Goal: Navigation & Orientation: Find specific page/section

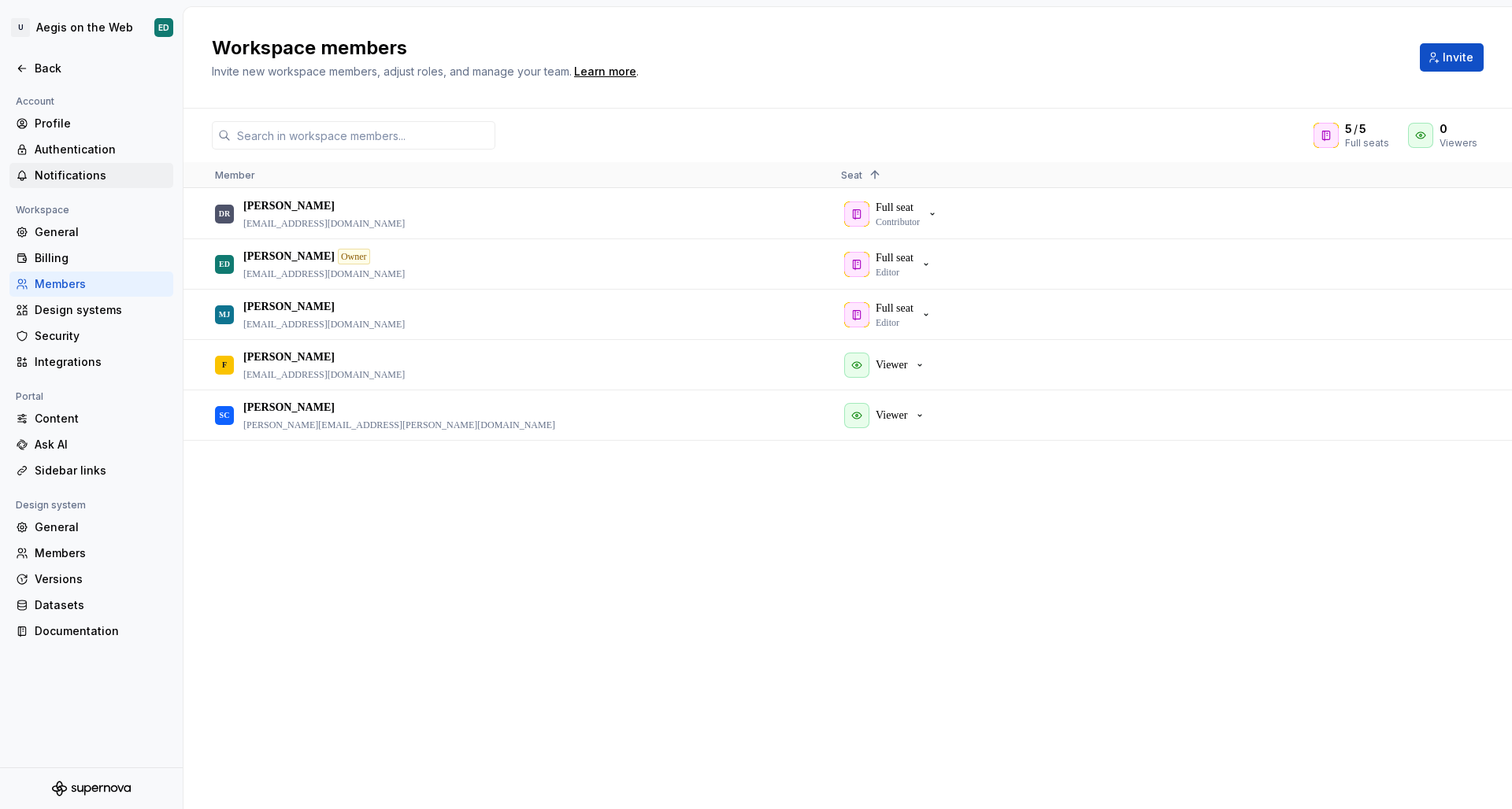
click at [63, 167] on div "Notifications" at bounding box center [91, 176] width 164 height 25
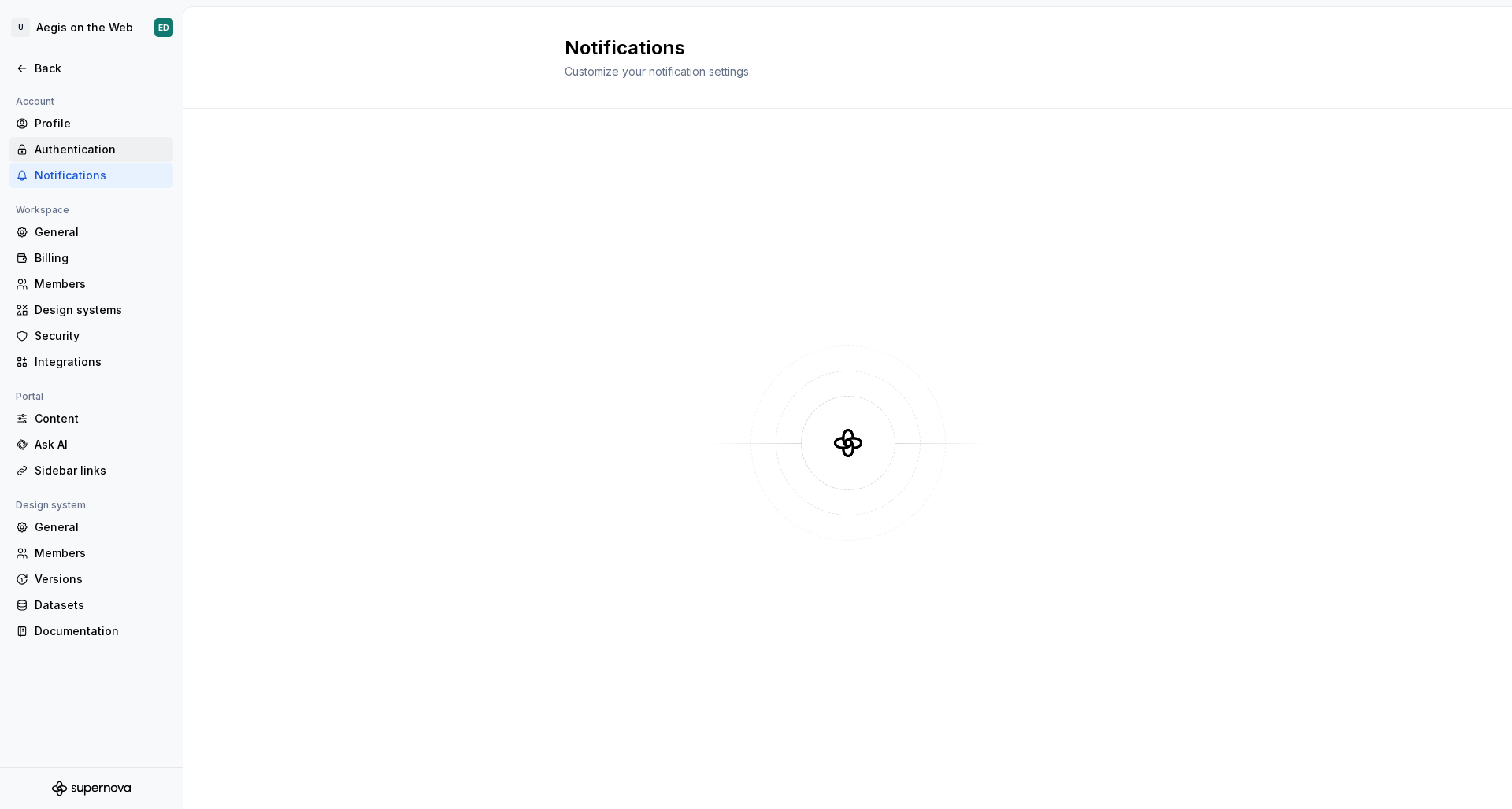
click at [95, 154] on div "Authentication" at bounding box center [101, 150] width 132 height 16
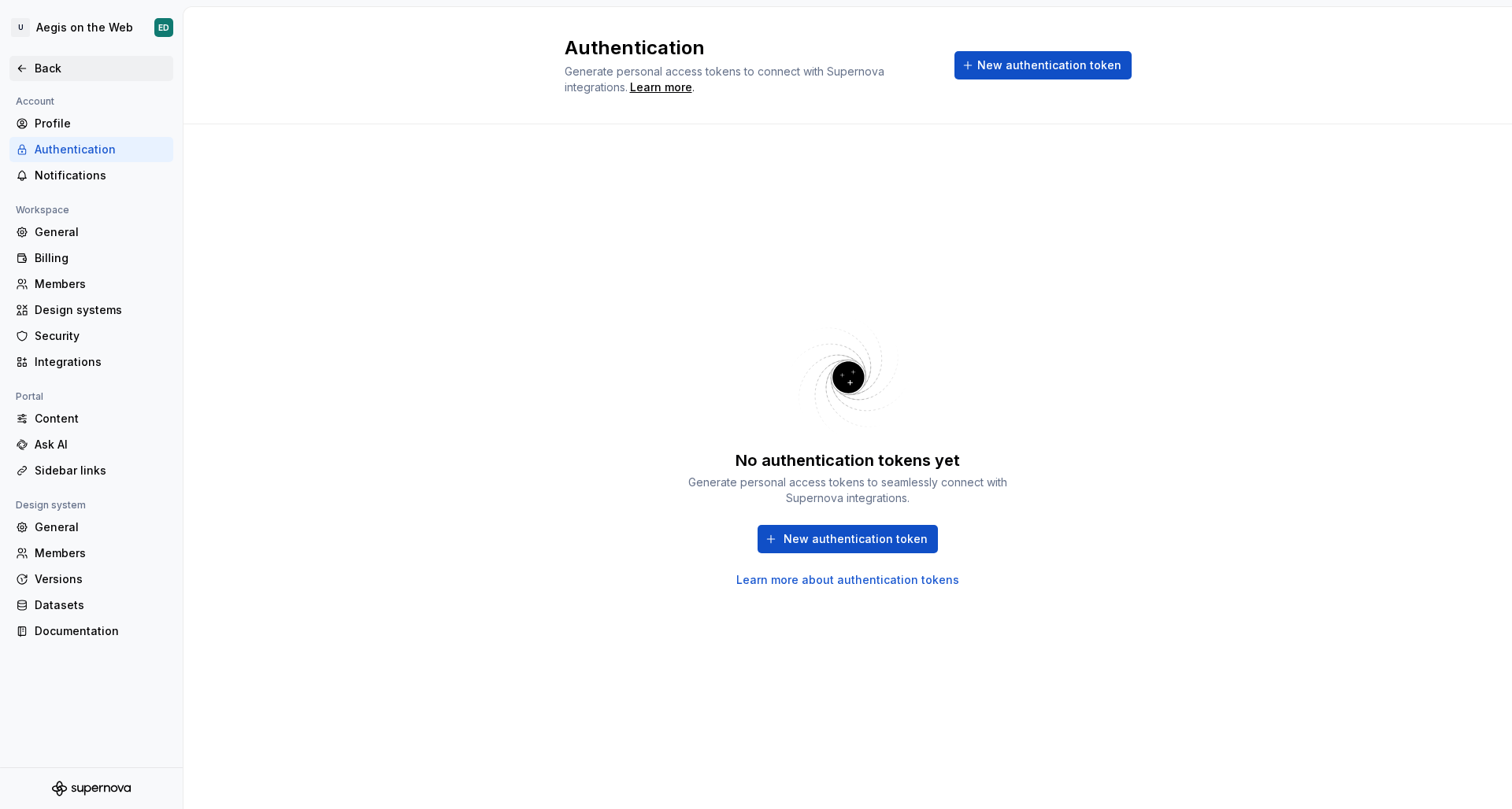
click at [66, 76] on div "Back" at bounding box center [101, 68] width 132 height 16
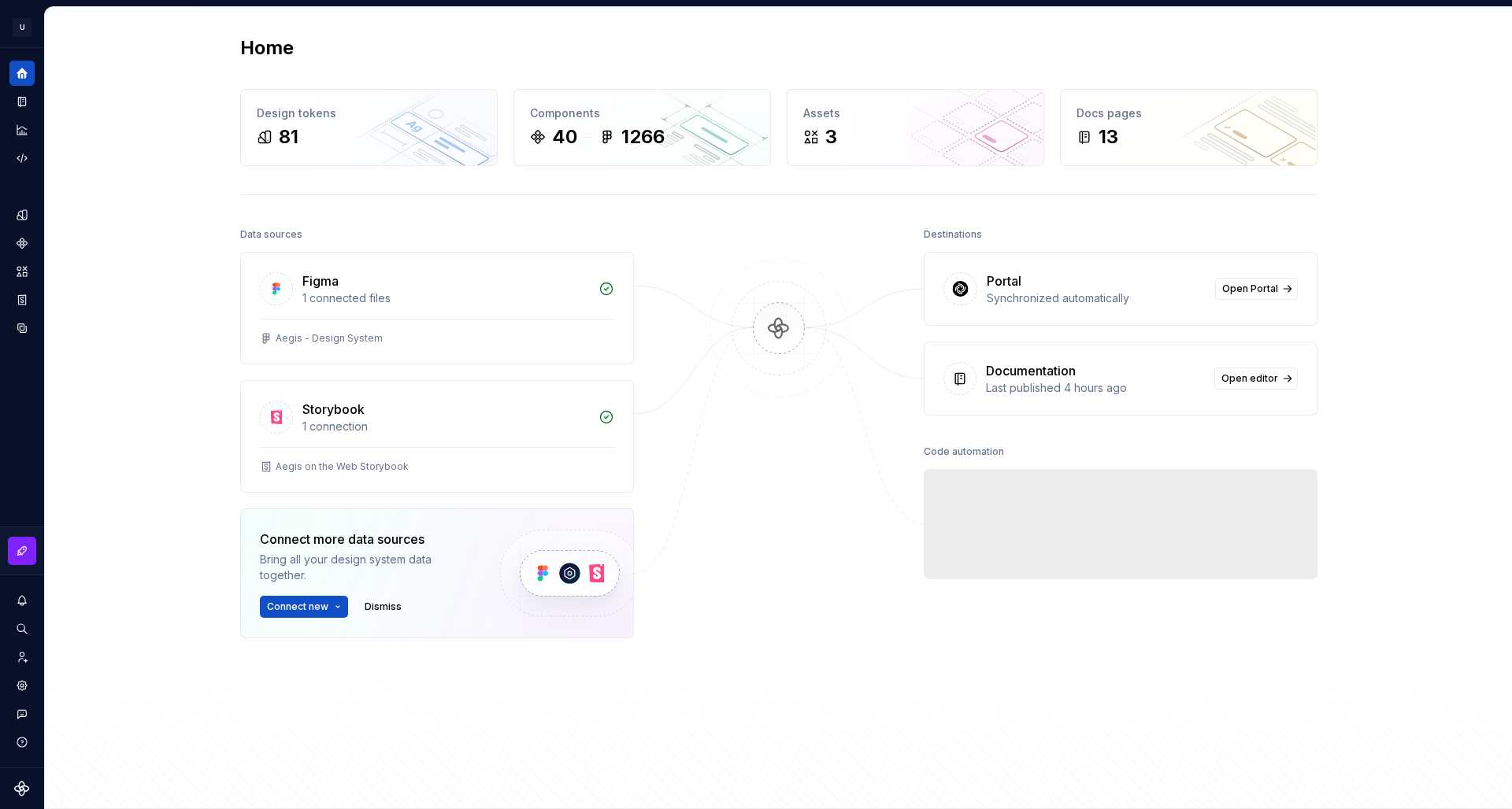
click at [764, 327] on img at bounding box center [779, 344] width 153 height 171
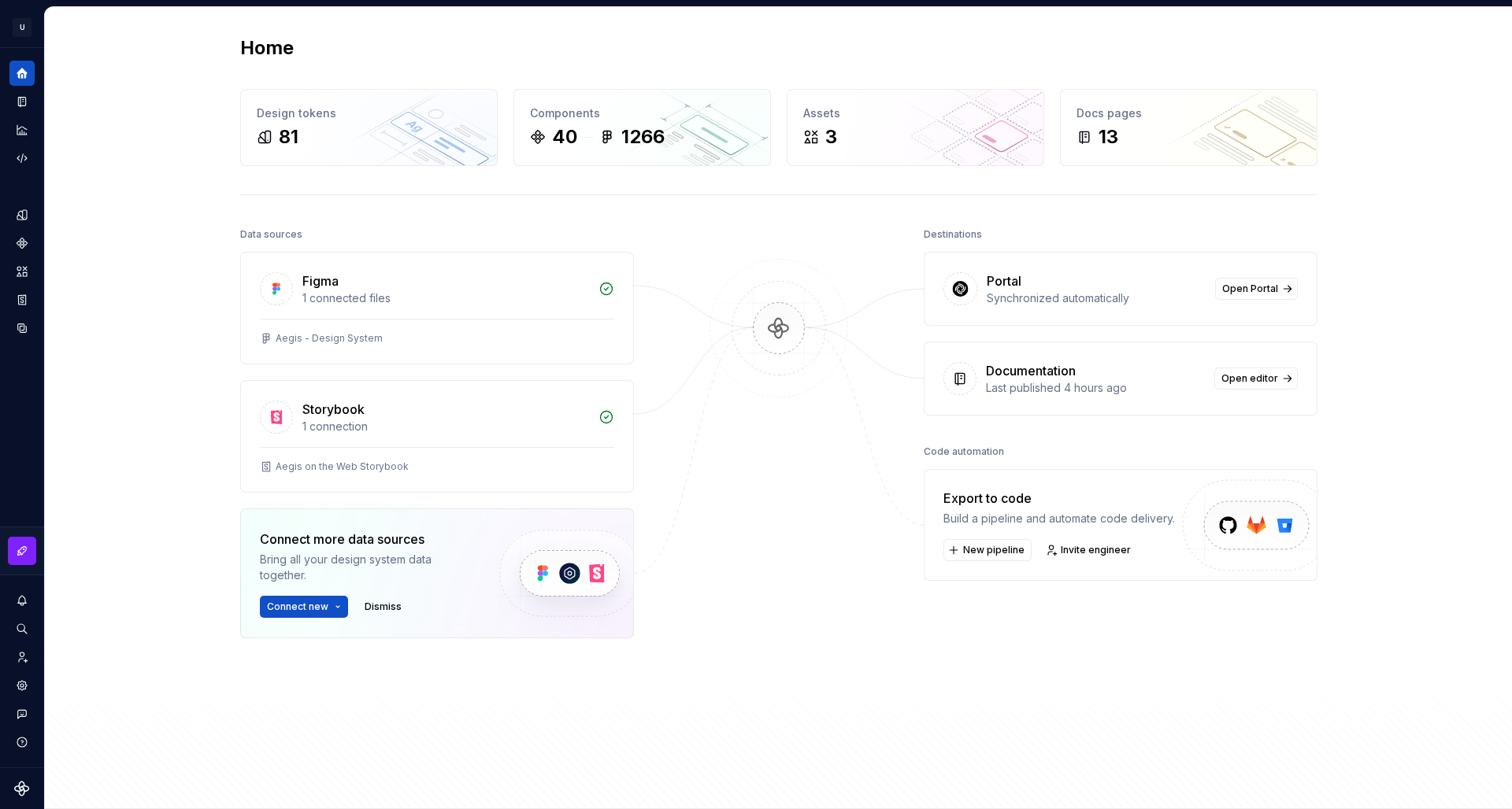
scroll to position [3, 0]
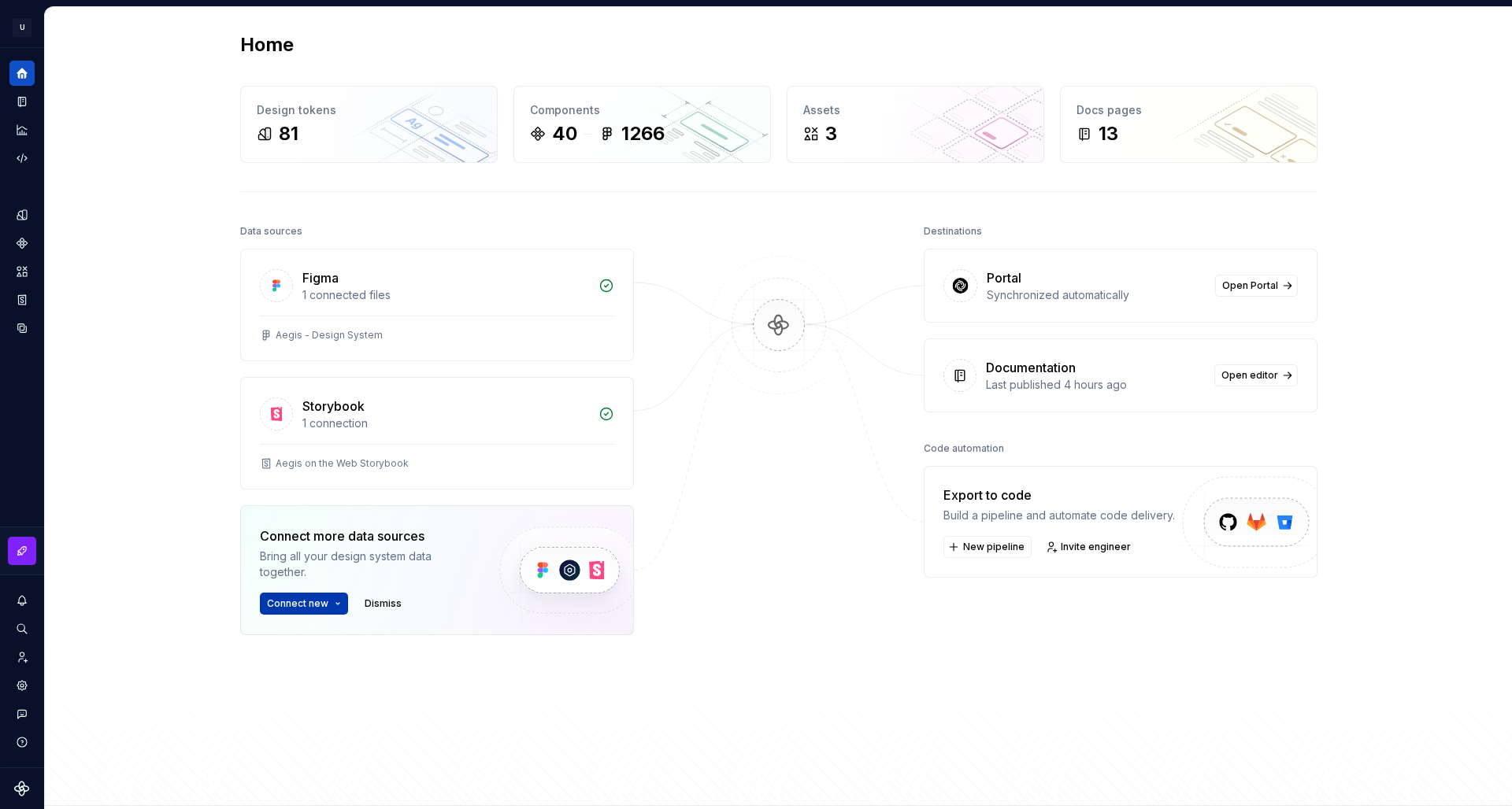
drag, startPoint x: 305, startPoint y: 612, endPoint x: 324, endPoint y: 608, distance: 19.4
click at [324, 608] on button "Connect new" at bounding box center [304, 604] width 88 height 22
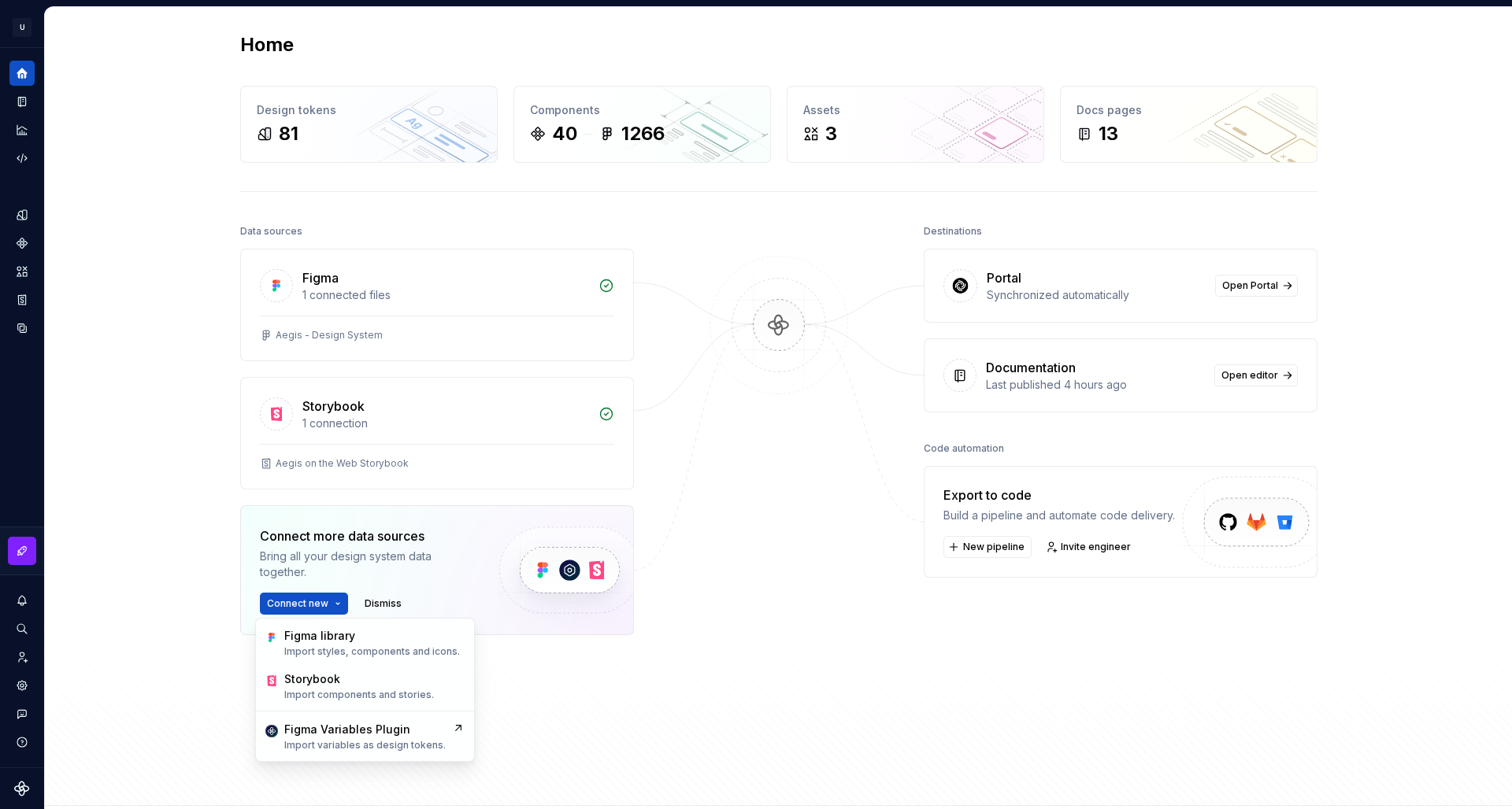
click at [692, 603] on div "Data sources Figma 1 connected files Aegis - Design System Storybook 1 connecti…" at bounding box center [779, 499] width 1077 height 556
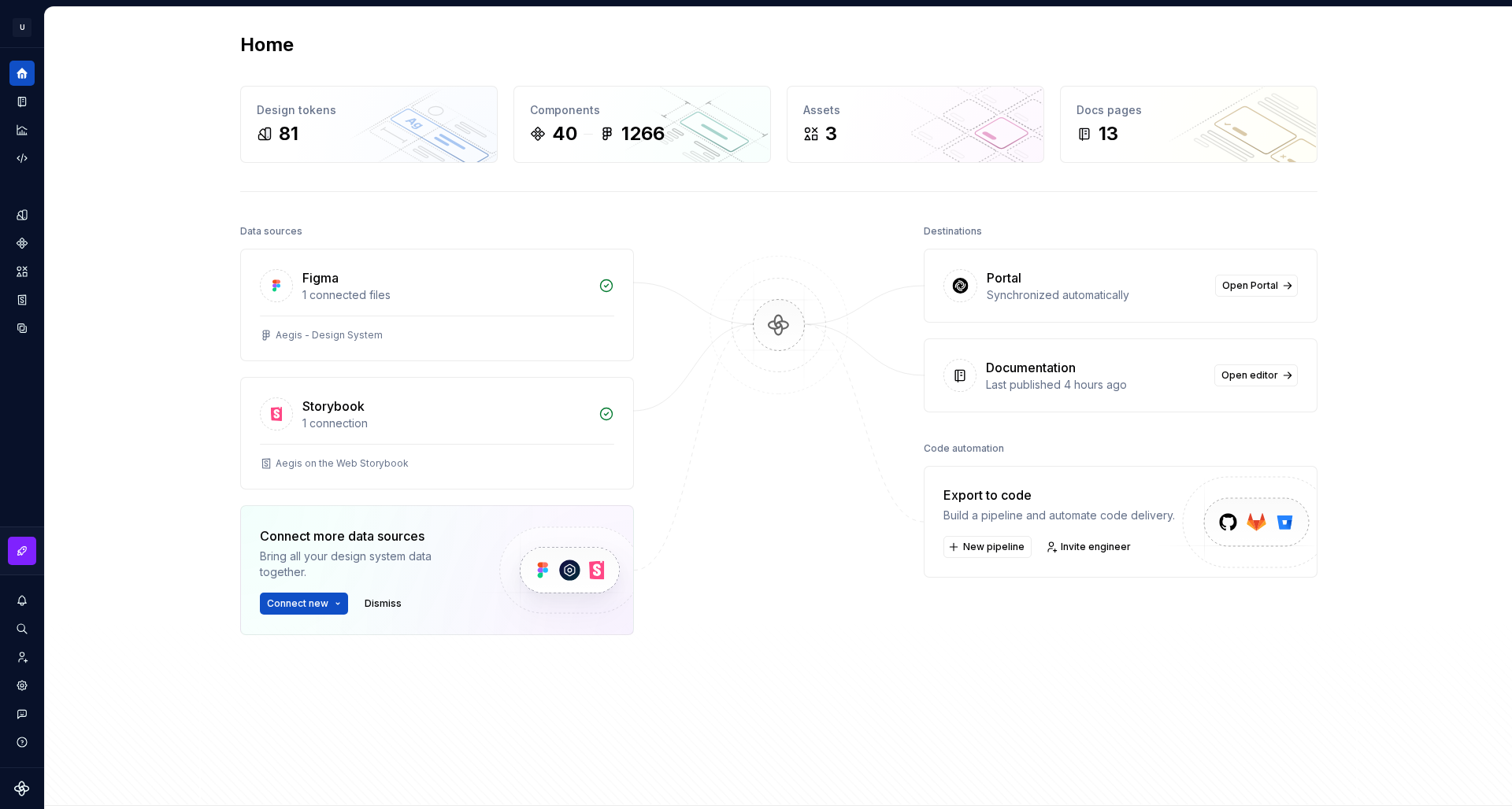
click at [580, 582] on img at bounding box center [569, 571] width 193 height 128
click at [19, 247] on icon "Components" at bounding box center [22, 243] width 11 height 11
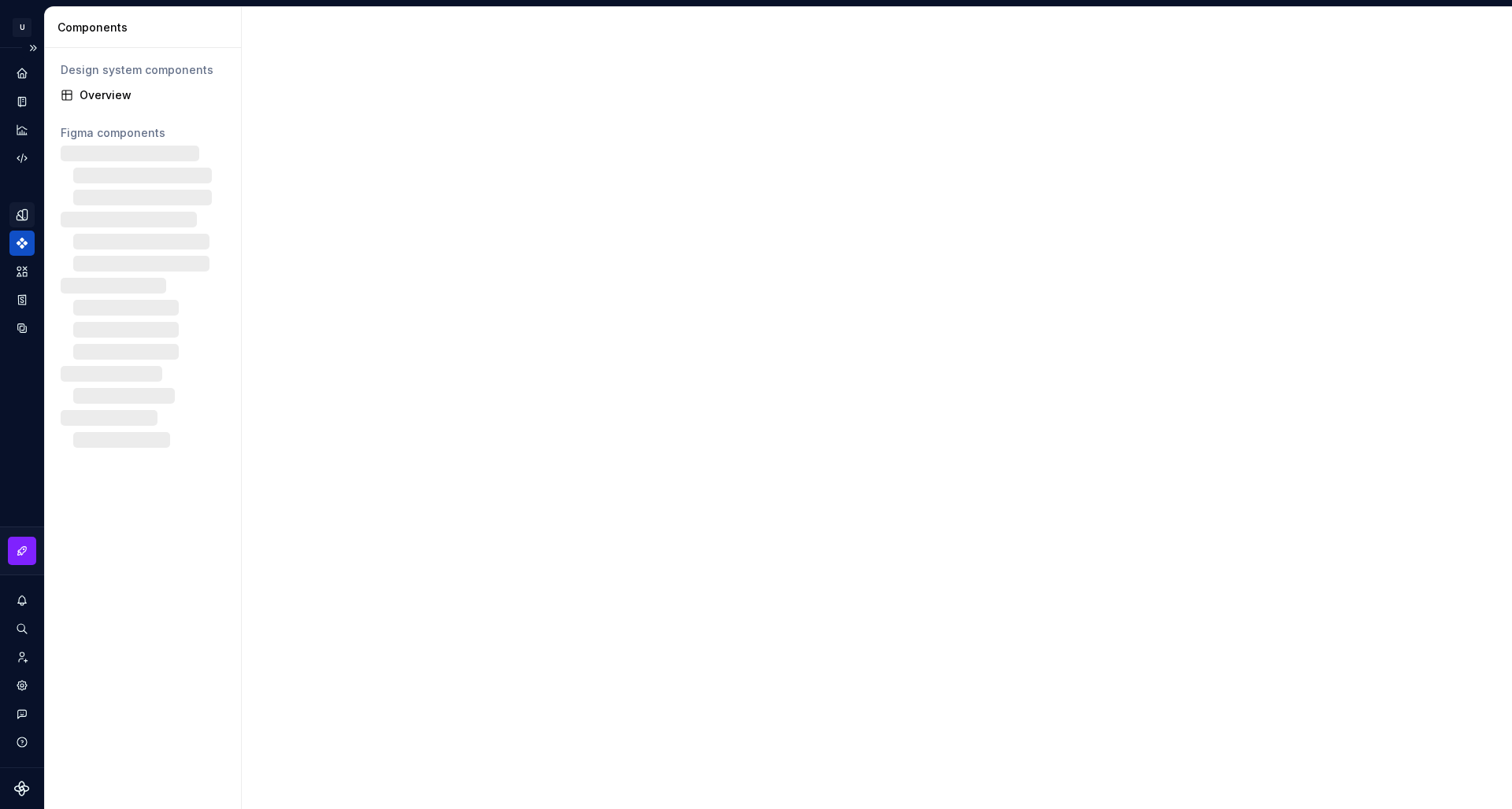
click at [24, 224] on div "Design tokens" at bounding box center [22, 215] width 25 height 25
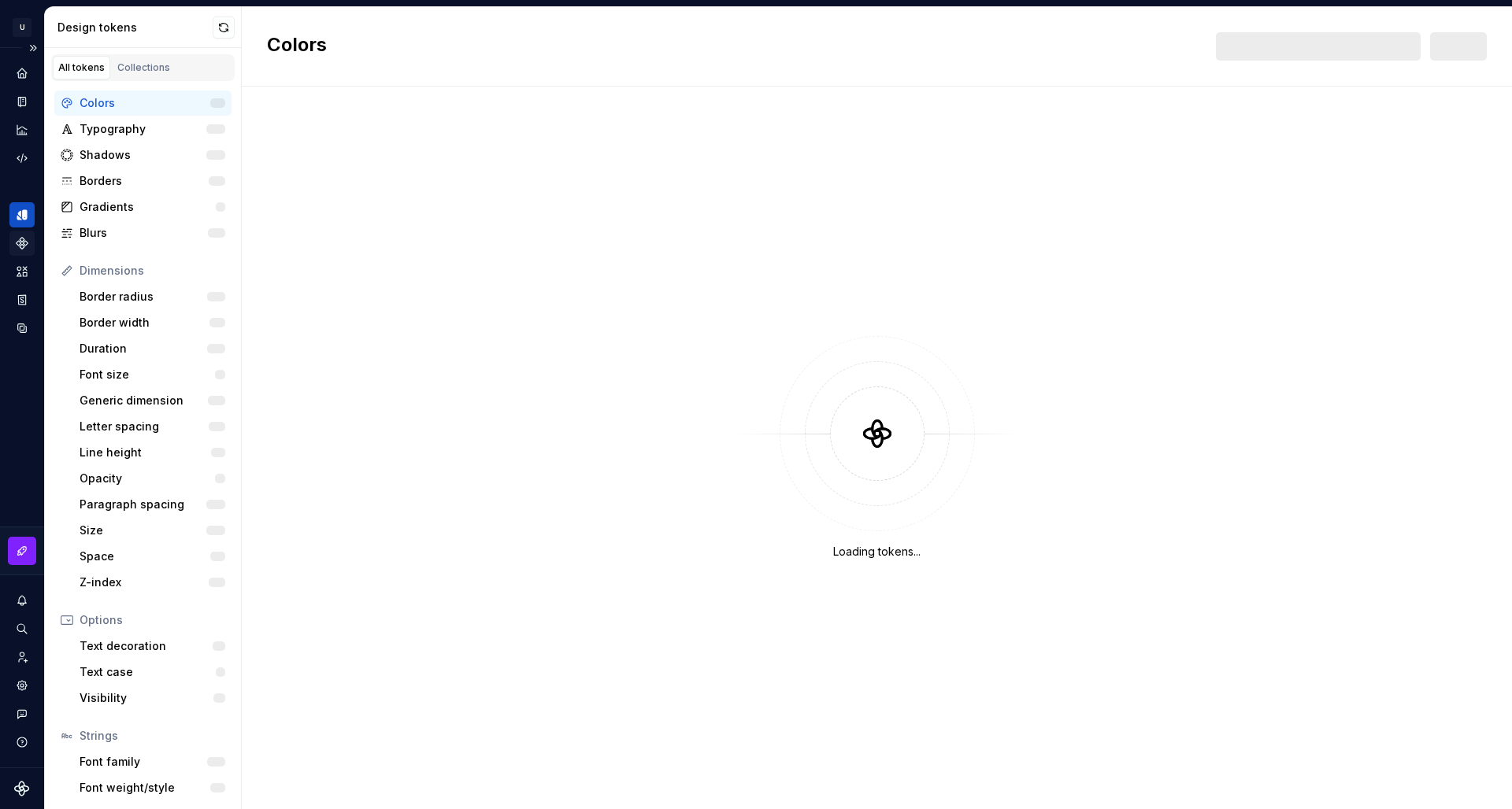
click at [21, 254] on div "Components" at bounding box center [22, 243] width 25 height 25
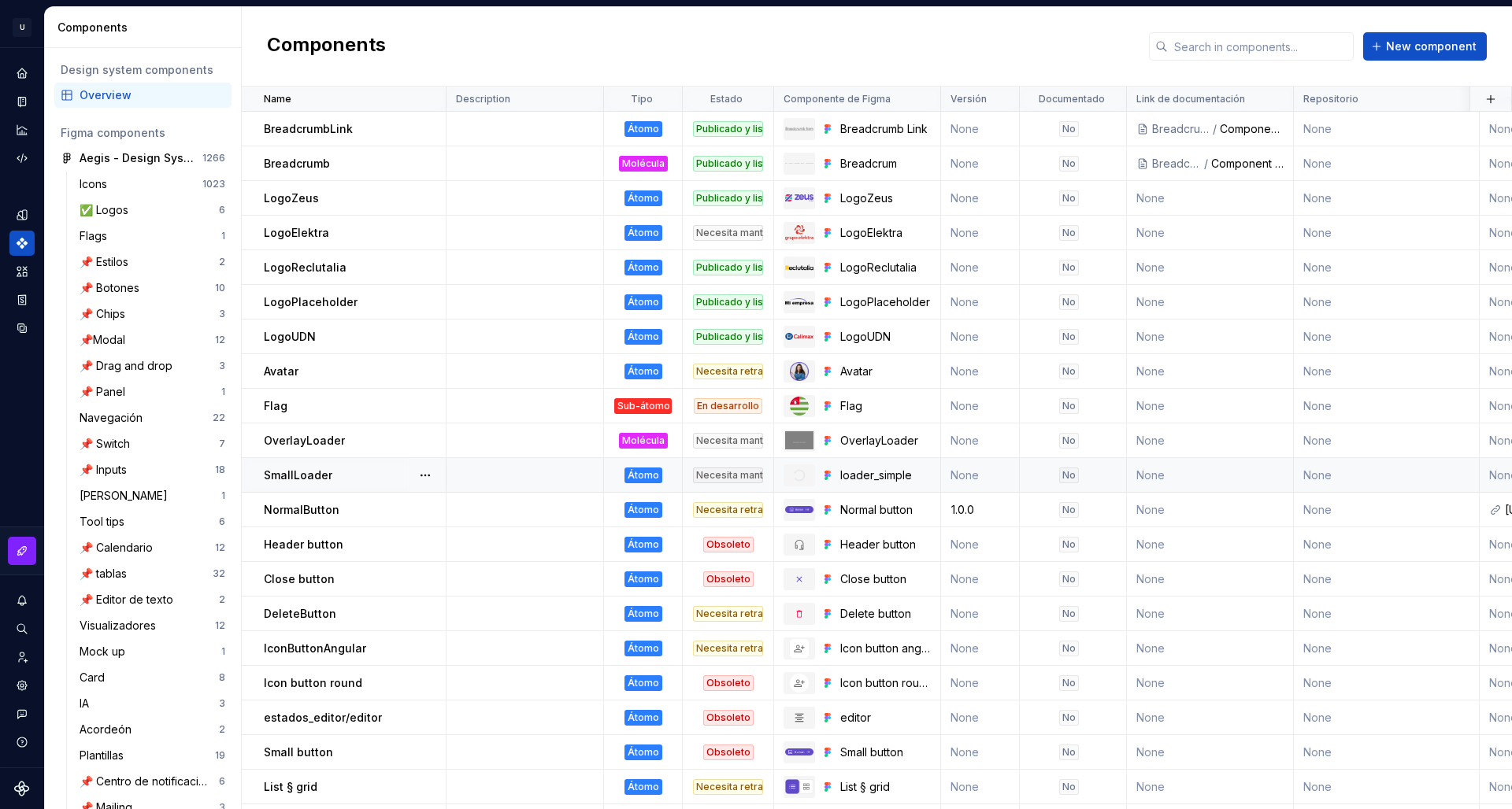
scroll to position [697, 0]
